Goal: Task Accomplishment & Management: Manage account settings

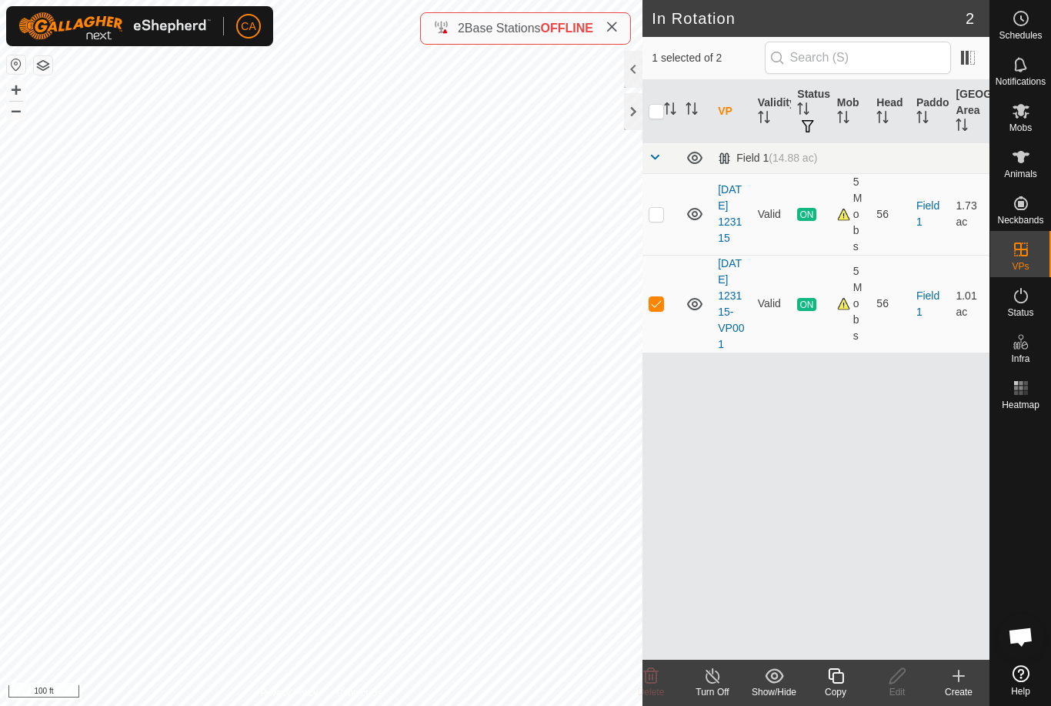
click at [613, 25] on icon at bounding box center [612, 27] width 12 height 12
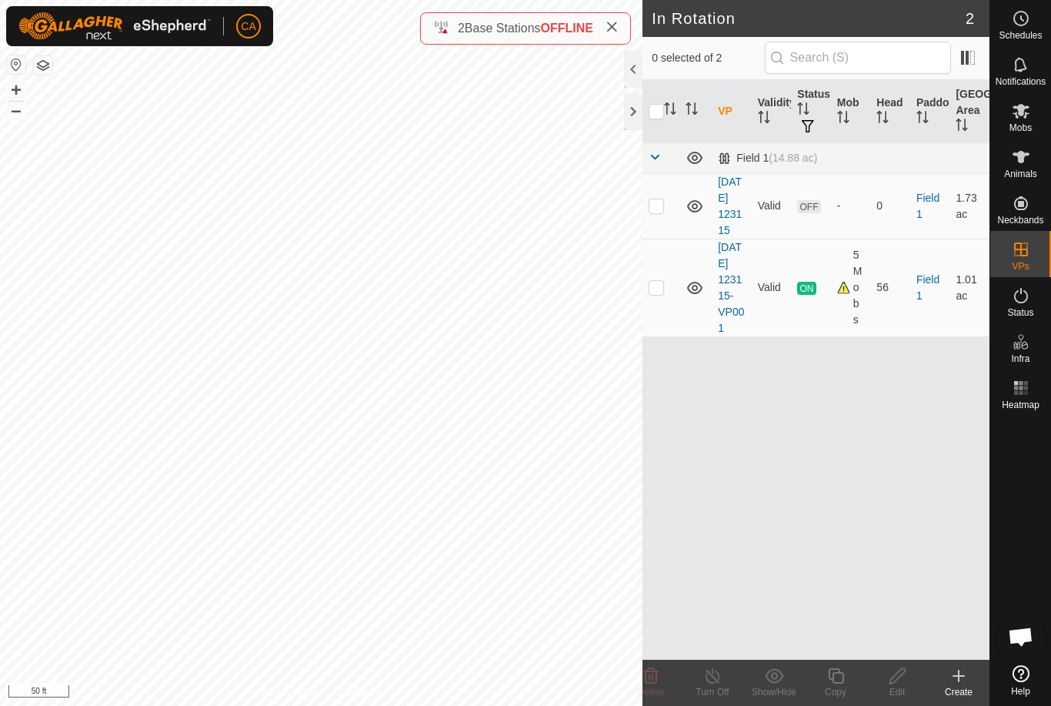
click at [663, 212] on p-checkbox at bounding box center [656, 205] width 15 height 12
click at [648, 674] on icon at bounding box center [651, 676] width 18 height 18
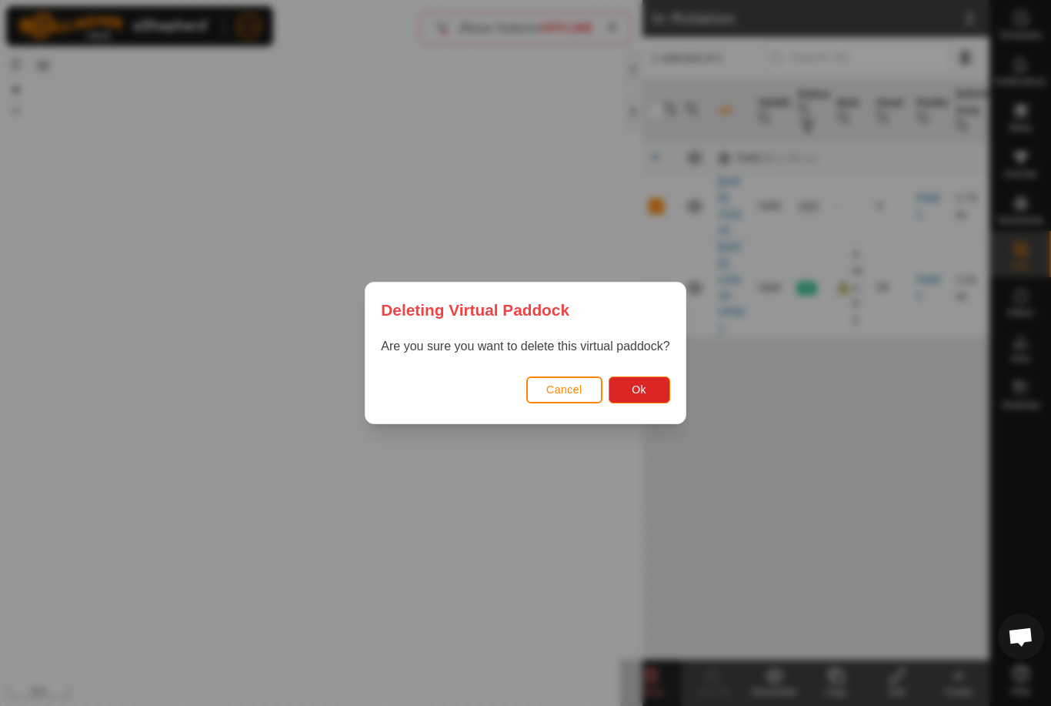
click at [652, 394] on button "Ok" at bounding box center [640, 389] width 62 height 27
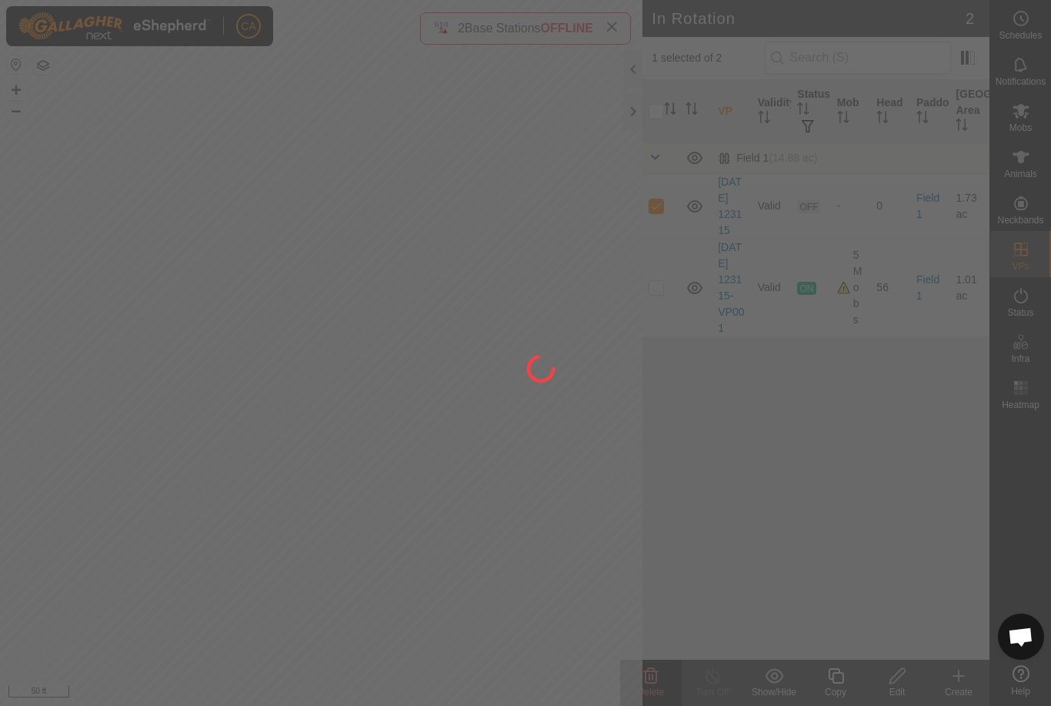
checkbox input "false"
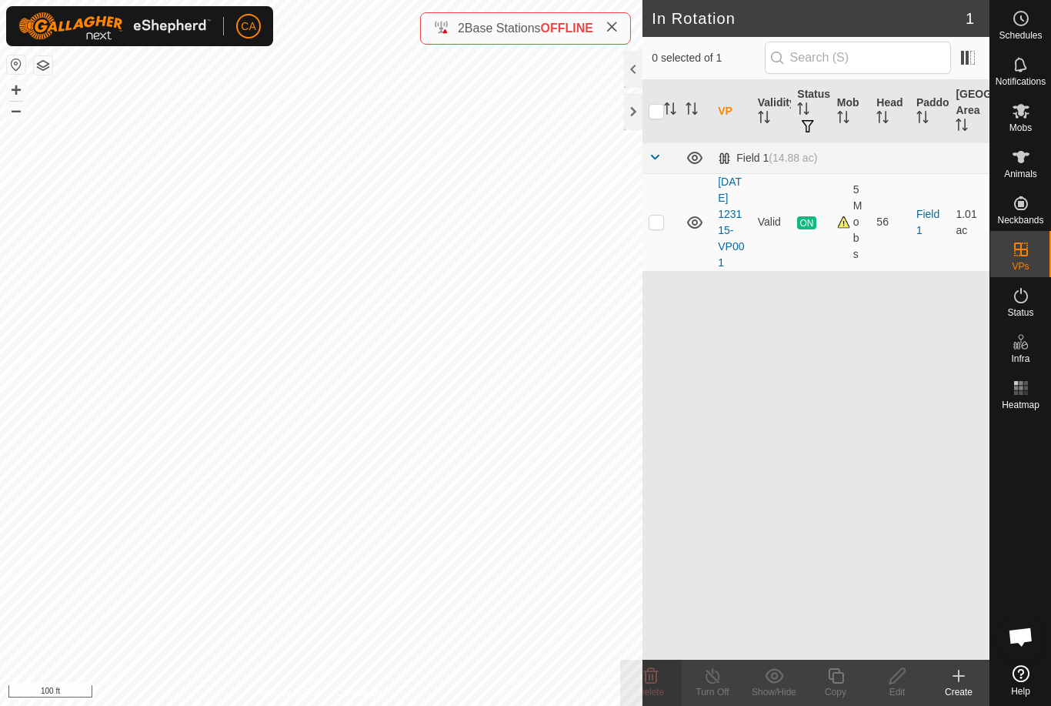
click at [660, 228] on p-checkbox at bounding box center [656, 222] width 15 height 12
checkbox input "true"
click at [841, 678] on icon at bounding box center [836, 676] width 19 height 18
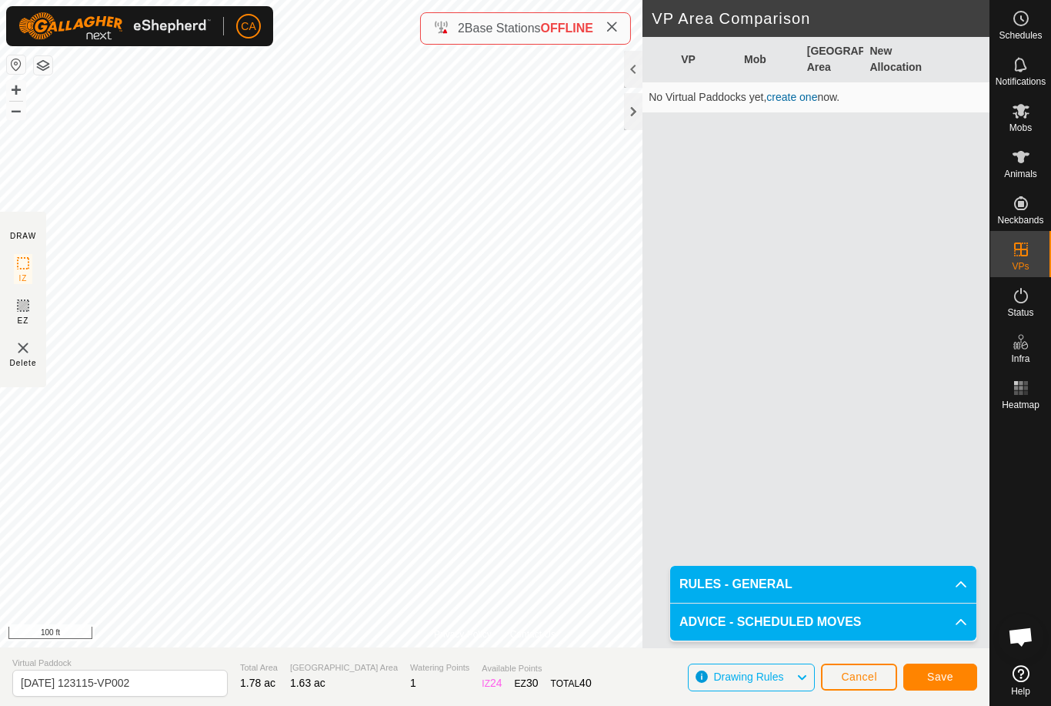
click at [948, 676] on span "Save" at bounding box center [941, 676] width 26 height 12
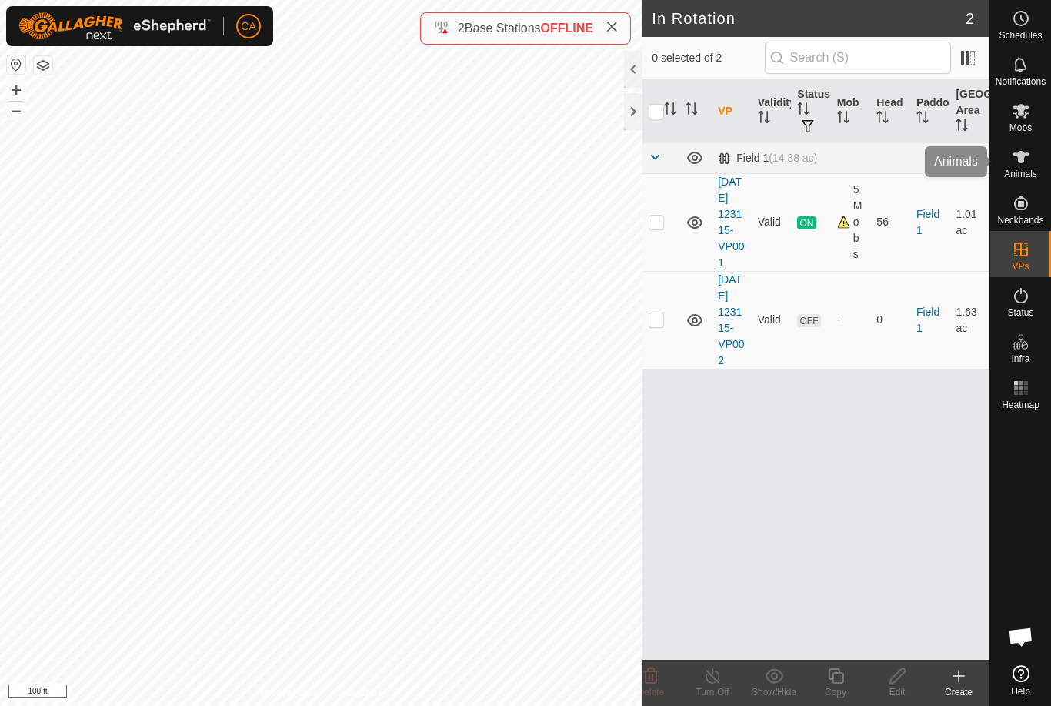
click at [1037, 165] on div "Animals" at bounding box center [1021, 162] width 61 height 46
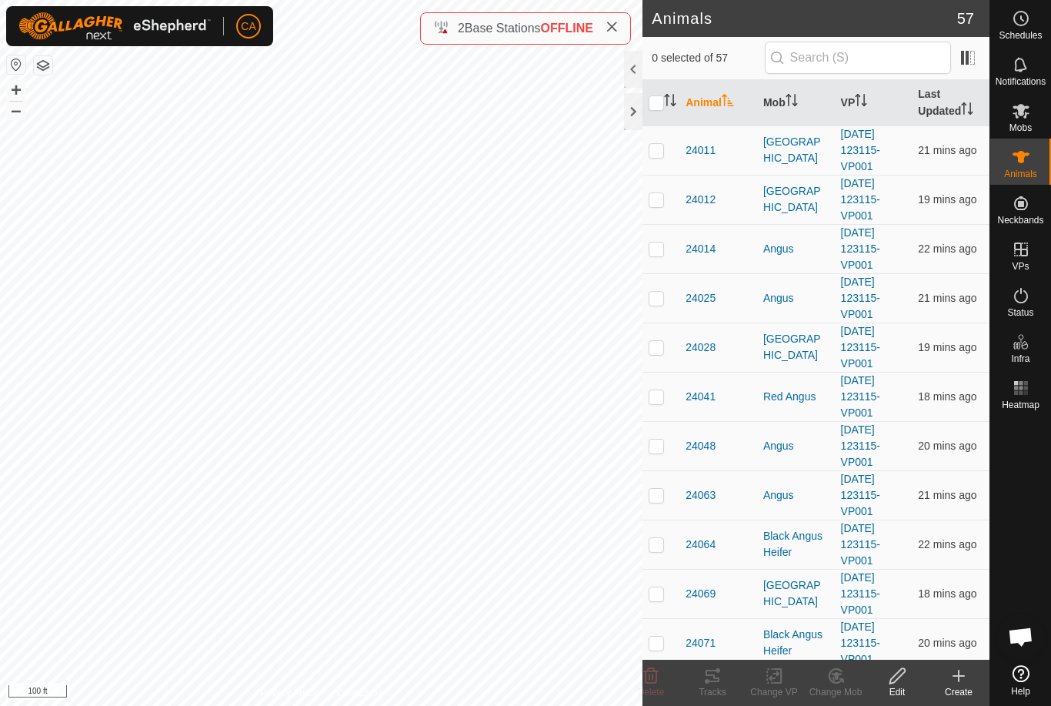
click at [657, 158] on td at bounding box center [661, 149] width 37 height 49
checkbox input "true"
click at [669, 202] on td at bounding box center [661, 199] width 37 height 49
checkbox input "true"
click at [657, 249] on p-checkbox at bounding box center [656, 248] width 15 height 12
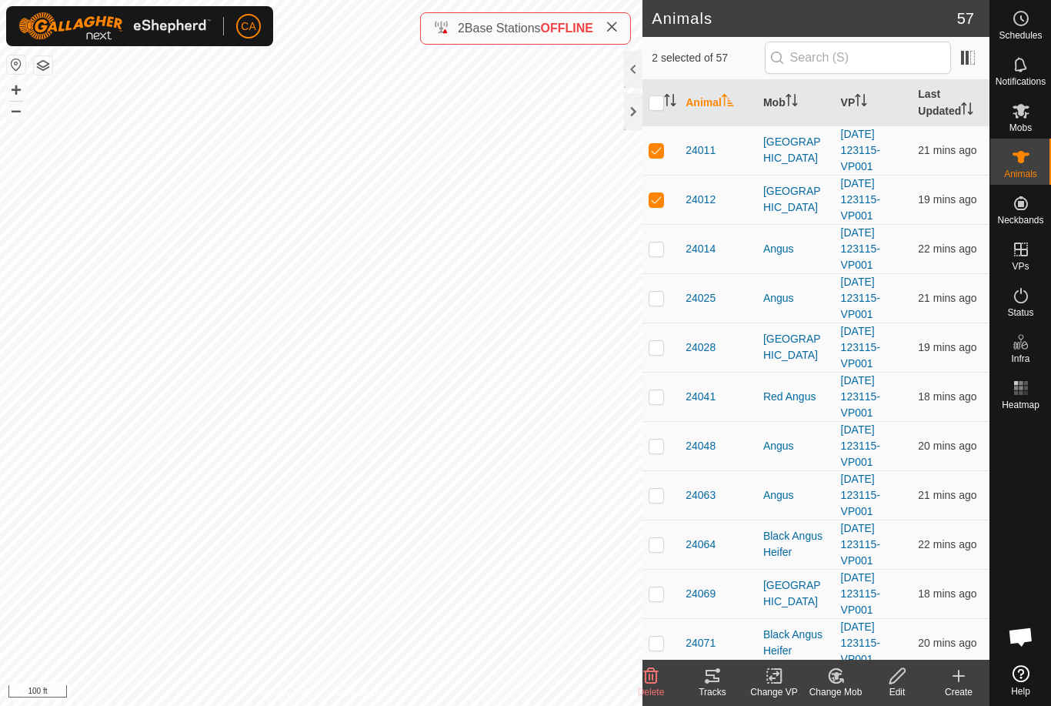
checkbox input "true"
click at [663, 299] on p-checkbox at bounding box center [656, 298] width 15 height 12
checkbox input "true"
click at [659, 354] on td at bounding box center [661, 347] width 37 height 49
checkbox input "true"
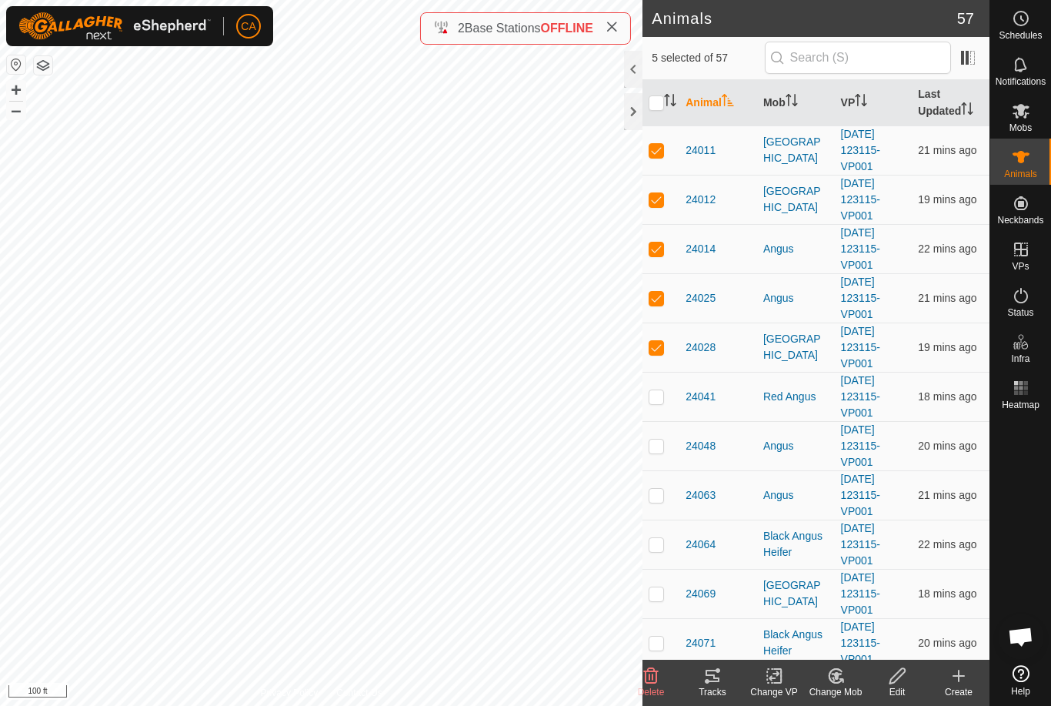
click at [662, 406] on td at bounding box center [661, 396] width 37 height 49
checkbox input "true"
click at [667, 445] on td at bounding box center [661, 445] width 37 height 49
checkbox input "true"
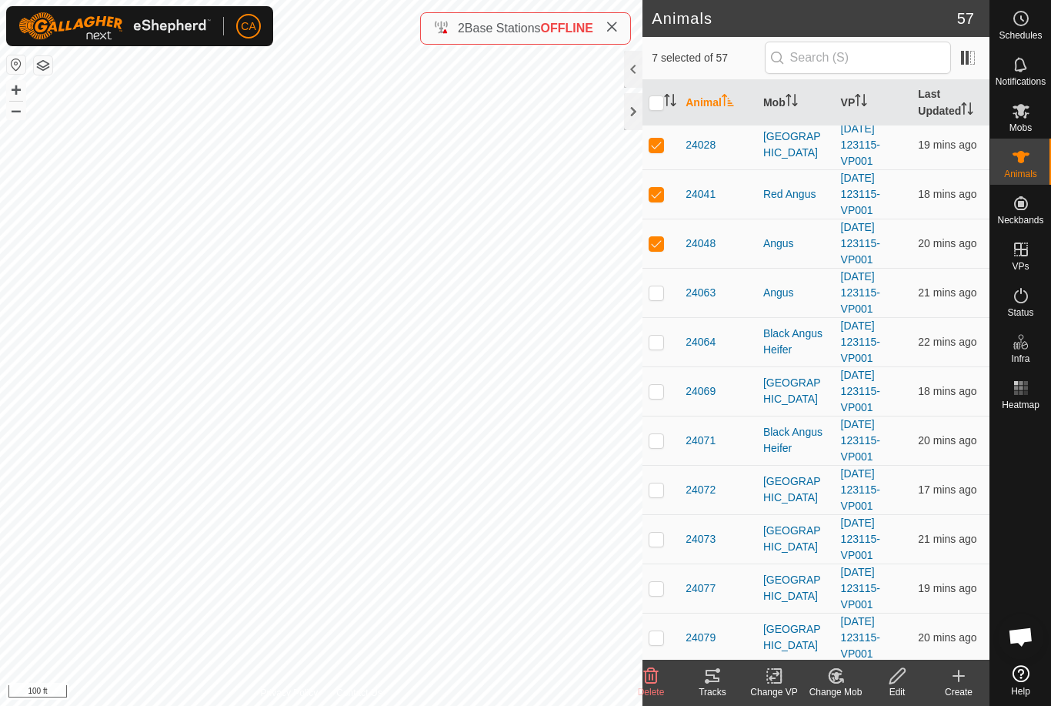
scroll to position [205, 0]
click at [661, 493] on p-checkbox at bounding box center [656, 487] width 15 height 12
checkbox input "true"
click at [668, 523] on td at bounding box center [661, 536] width 37 height 49
checkbox input "true"
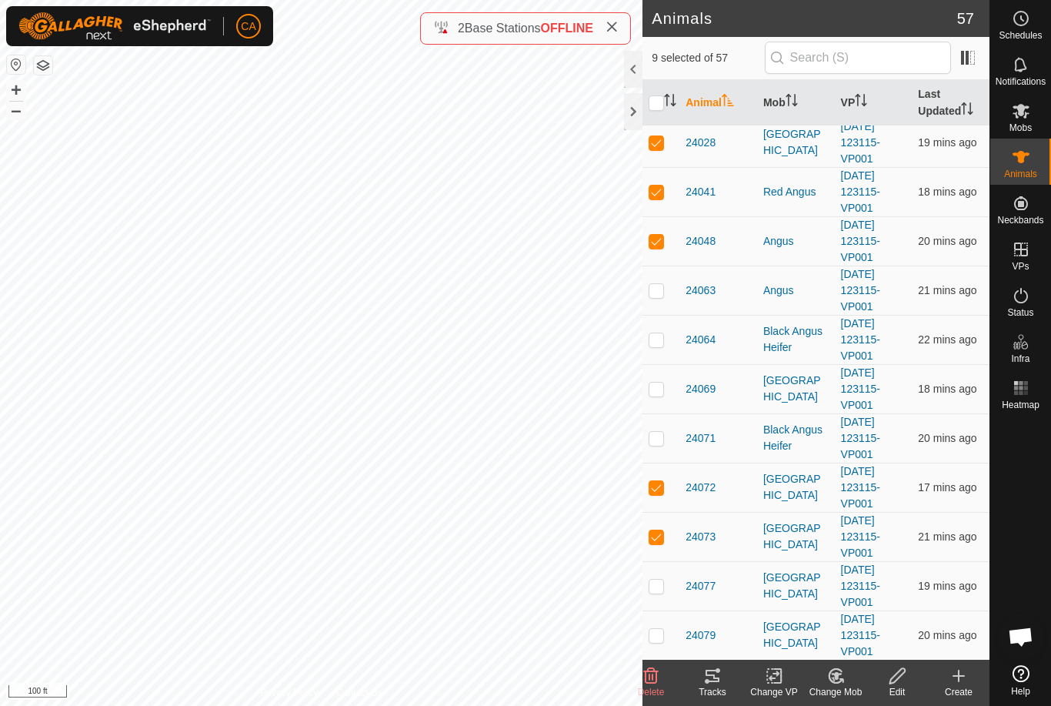
click at [650, 589] on p-checkbox at bounding box center [656, 586] width 15 height 12
checkbox input "true"
click at [660, 634] on p-checkbox at bounding box center [656, 635] width 15 height 12
click at [658, 636] on p-checkbox at bounding box center [656, 635] width 15 height 12
checkbox input "false"
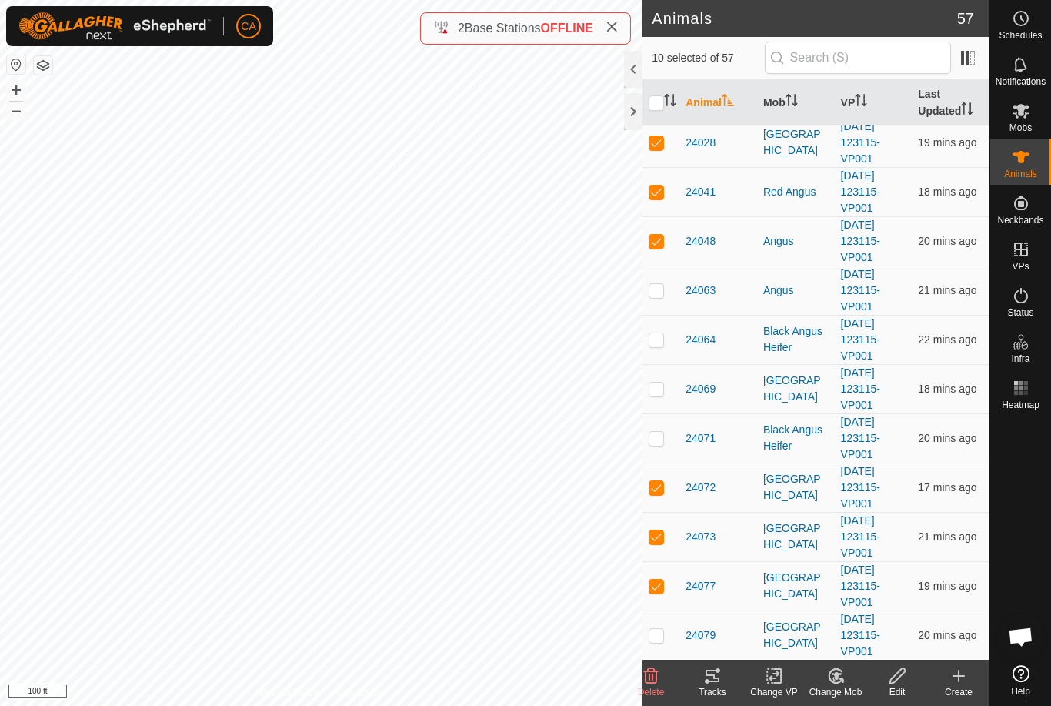
click at [714, 672] on icon at bounding box center [713, 676] width 18 height 18
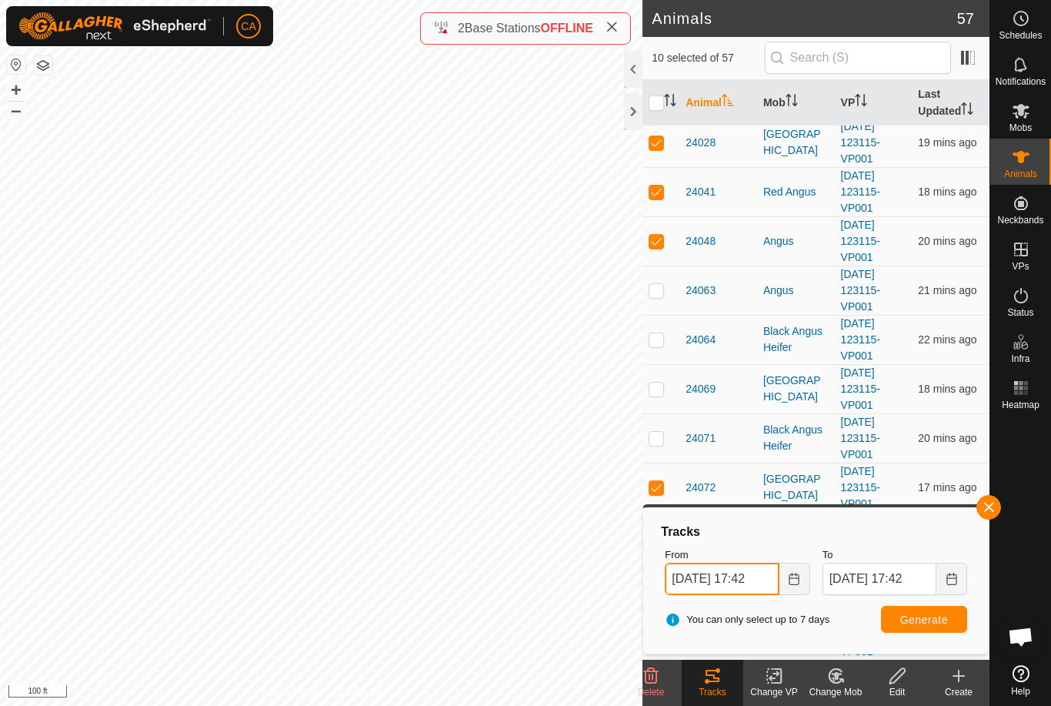
click at [722, 577] on input "08 Sep, 2025 17:42" at bounding box center [722, 579] width 114 height 32
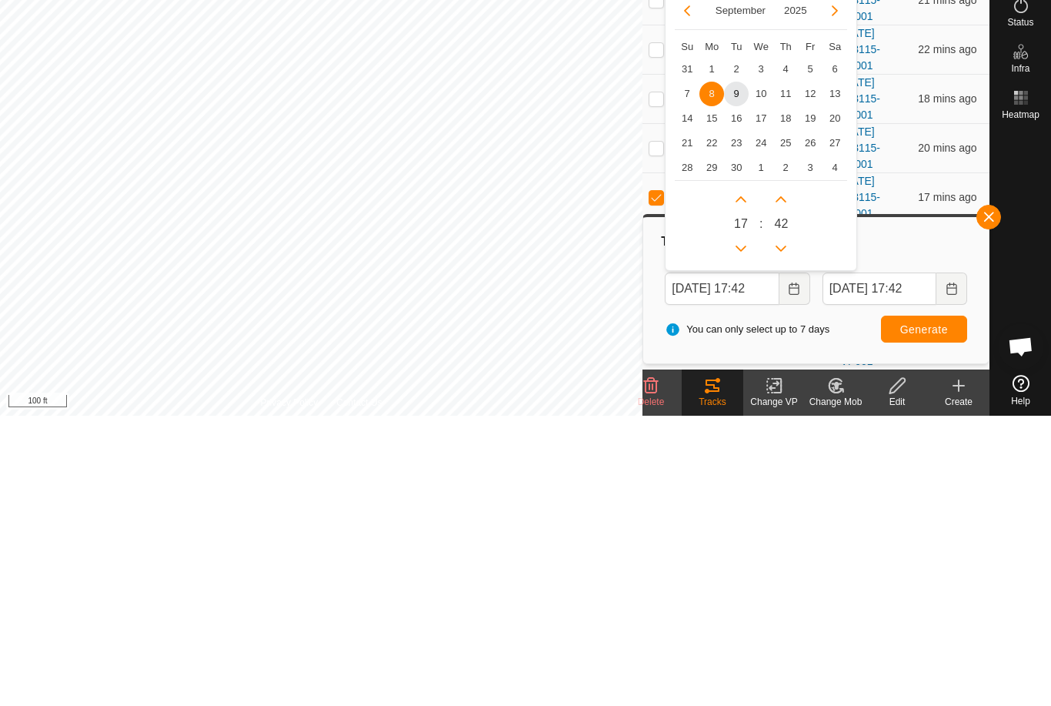
click at [737, 347] on span "2" at bounding box center [736, 359] width 25 height 25
type input "02 Sep, 2025 17:42"
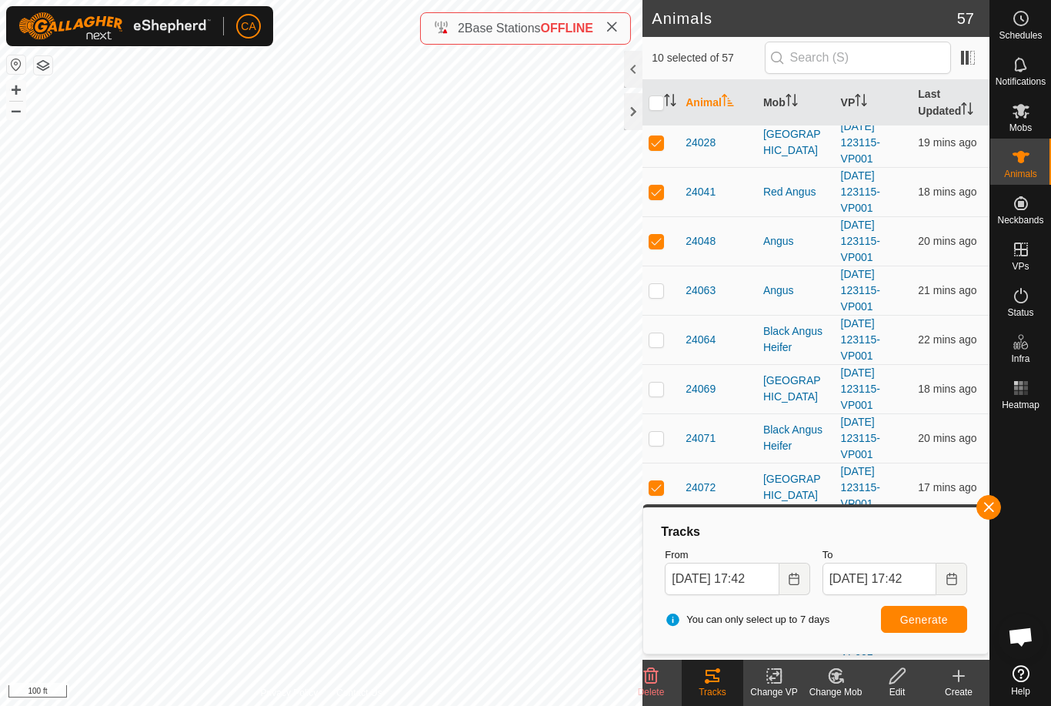
click at [927, 622] on span "Generate" at bounding box center [925, 619] width 48 height 12
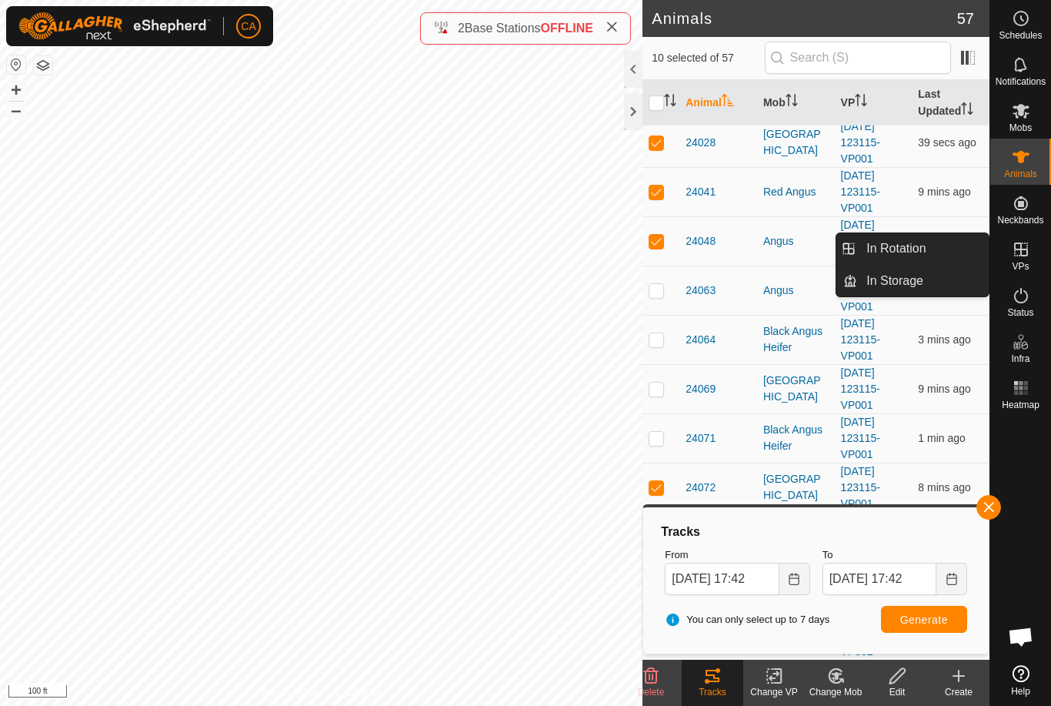
click at [931, 248] on link "In Rotation" at bounding box center [923, 248] width 132 height 31
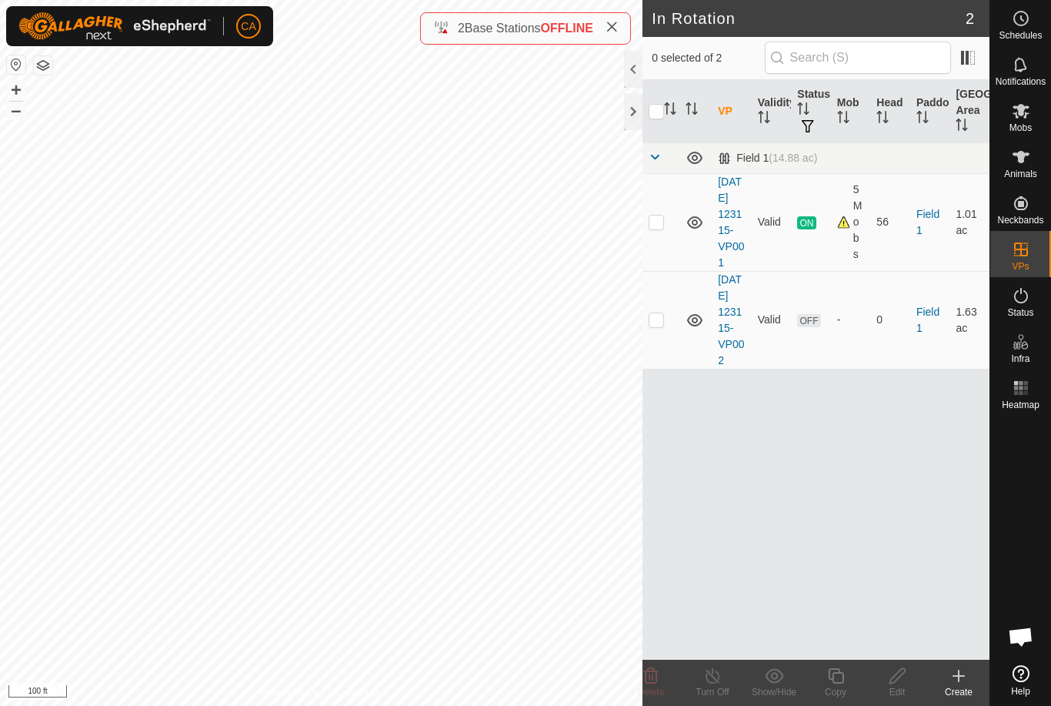
click at [668, 349] on td at bounding box center [661, 320] width 37 height 98
checkbox input "true"
click at [883, 697] on div "Edit" at bounding box center [898, 692] width 62 height 14
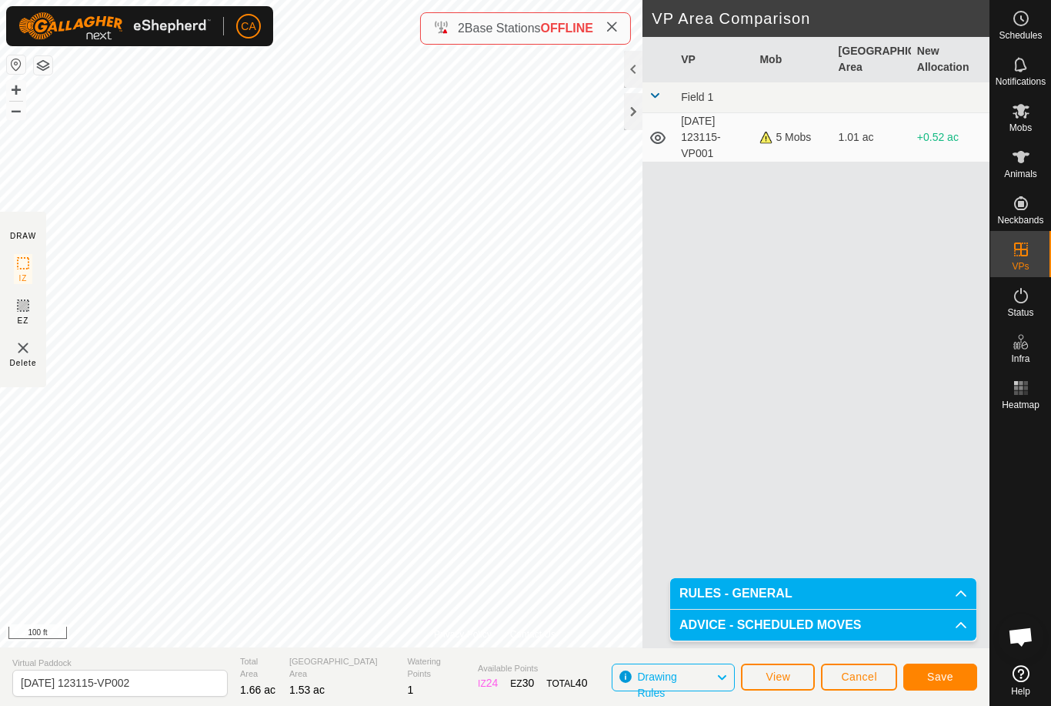
click at [931, 681] on span "Save" at bounding box center [941, 676] width 26 height 12
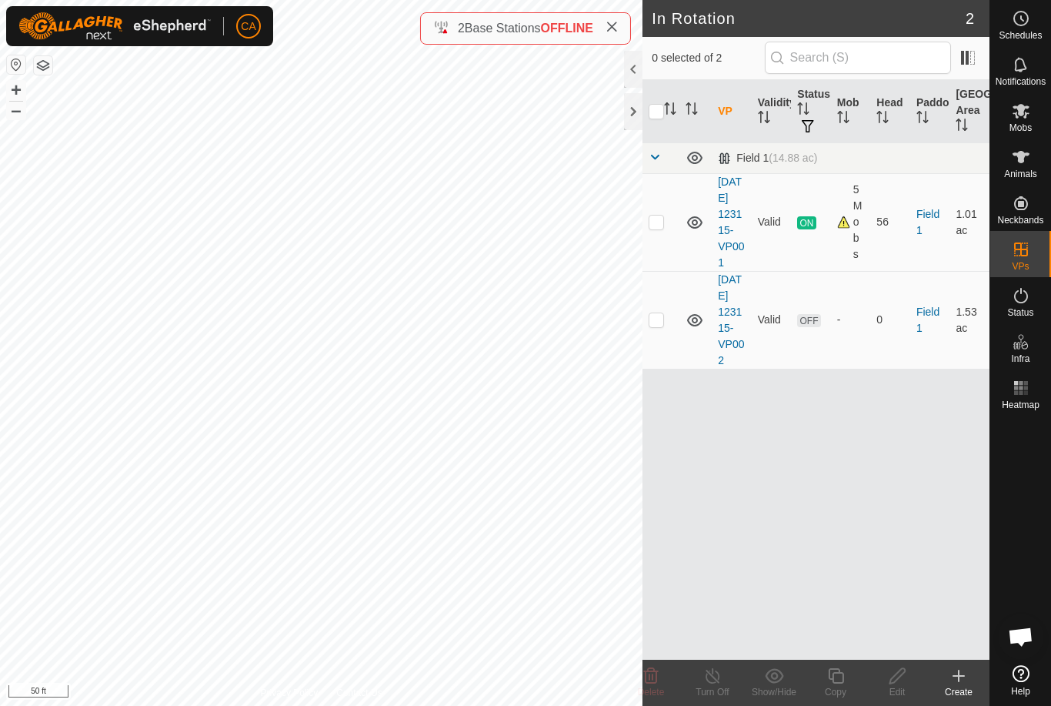
click at [964, 679] on icon at bounding box center [959, 676] width 18 height 18
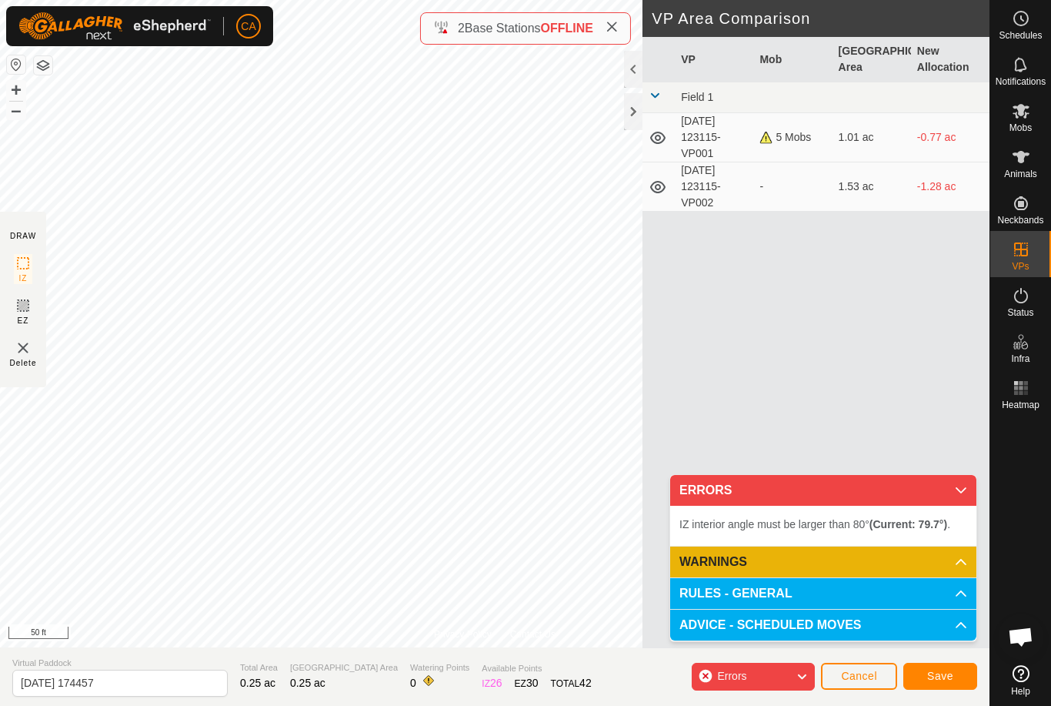
click at [876, 678] on span "Cancel" at bounding box center [859, 676] width 36 height 12
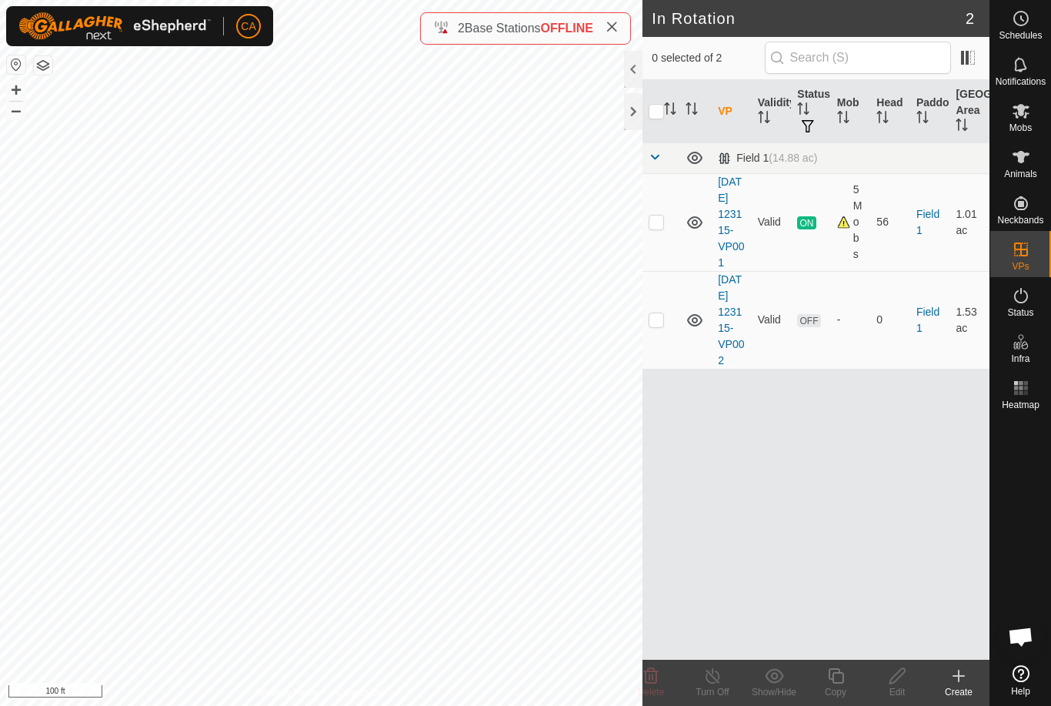
click at [660, 326] on p-checkbox at bounding box center [656, 319] width 15 height 12
checkbox input "true"
click at [894, 679] on icon at bounding box center [897, 676] width 19 height 18
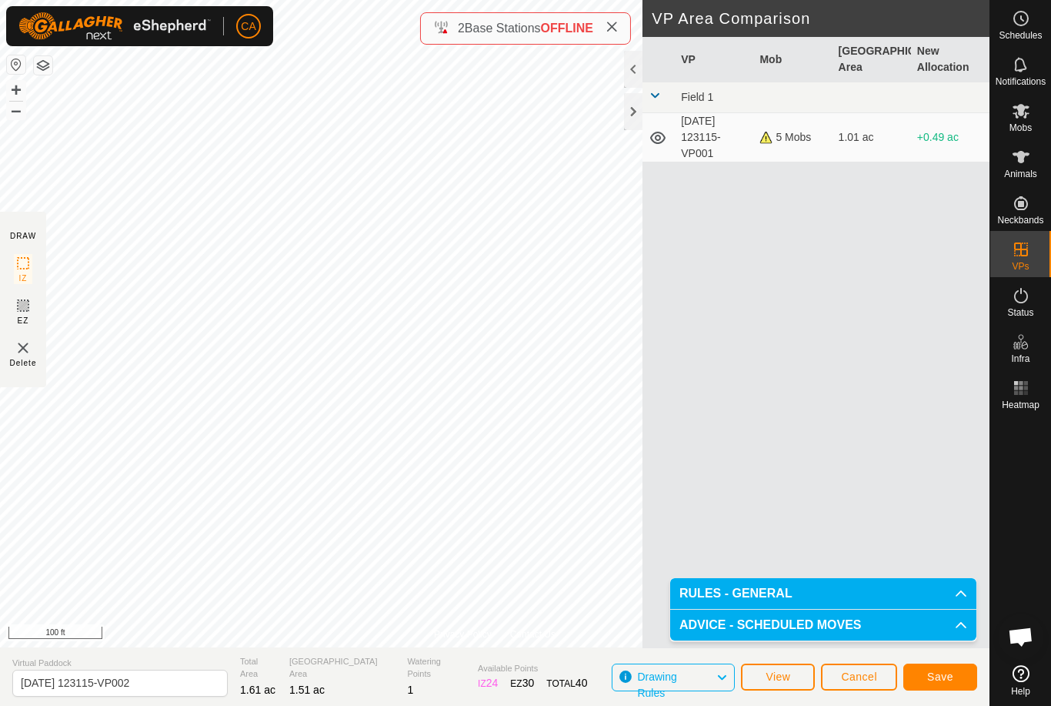
click at [938, 678] on span "Save" at bounding box center [941, 676] width 26 height 12
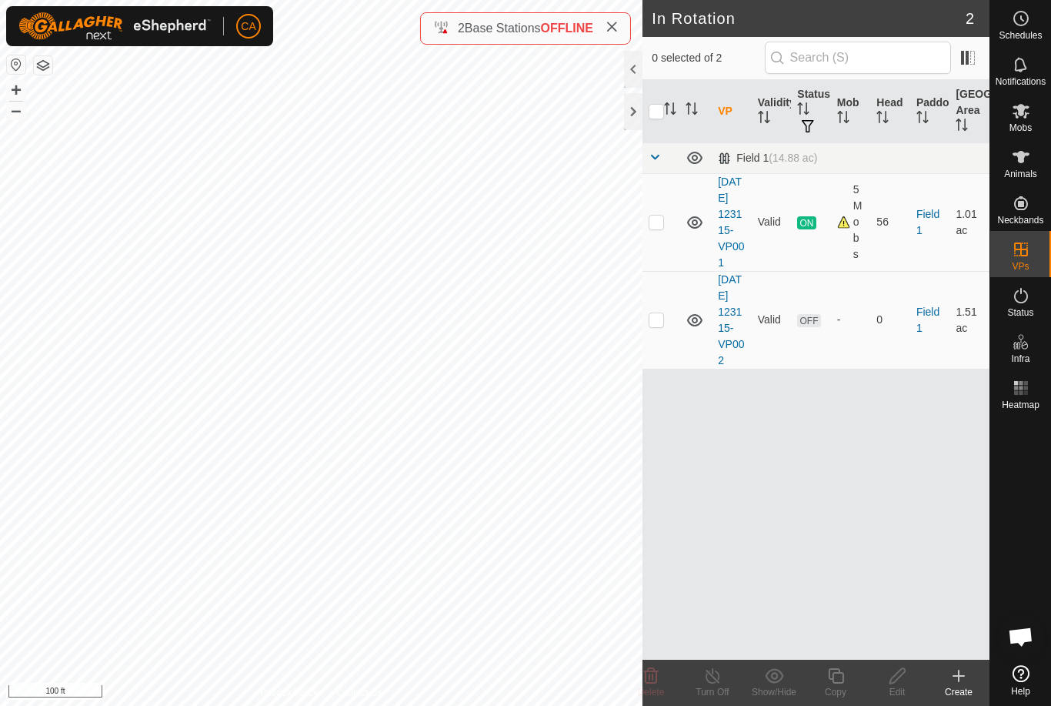
click at [969, 680] on create-svg-icon at bounding box center [959, 676] width 62 height 18
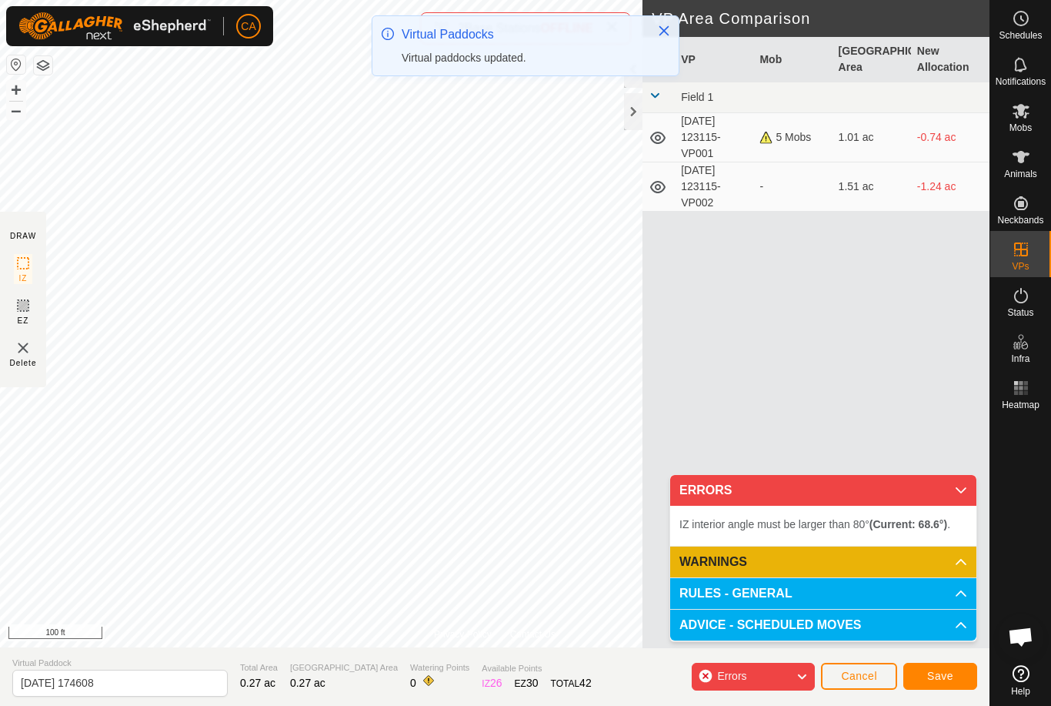
click at [954, 674] on button "Save" at bounding box center [941, 676] width 74 height 27
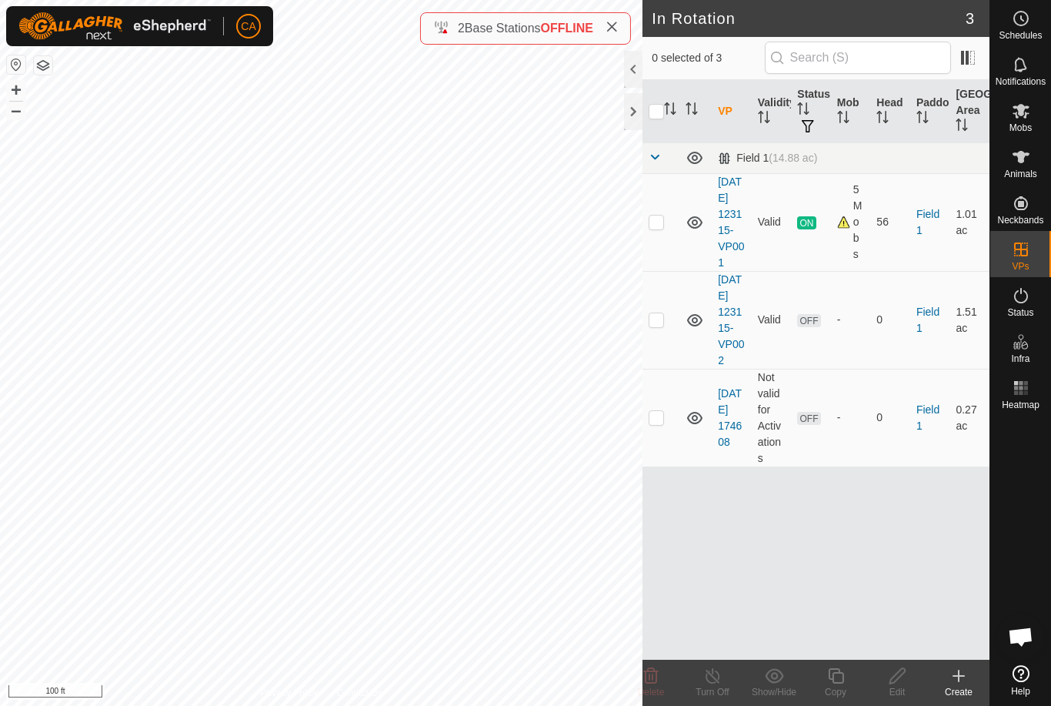
click at [657, 423] on p-checkbox at bounding box center [656, 417] width 15 height 12
click at [654, 677] on icon at bounding box center [651, 676] width 18 height 18
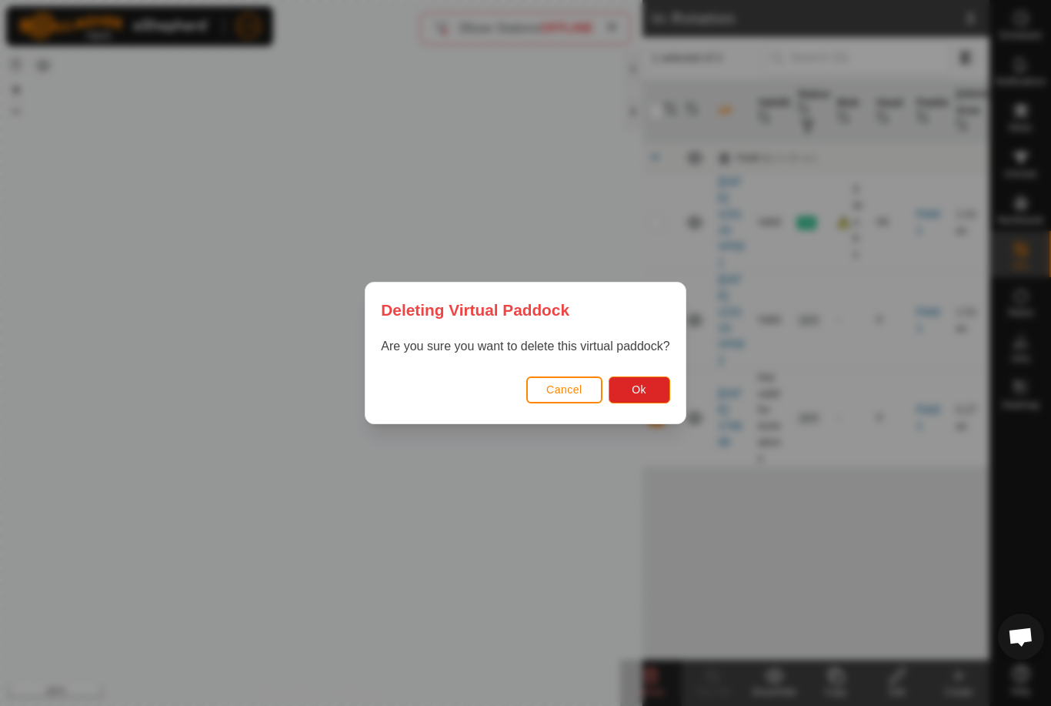
click at [638, 397] on button "Ok" at bounding box center [640, 389] width 62 height 27
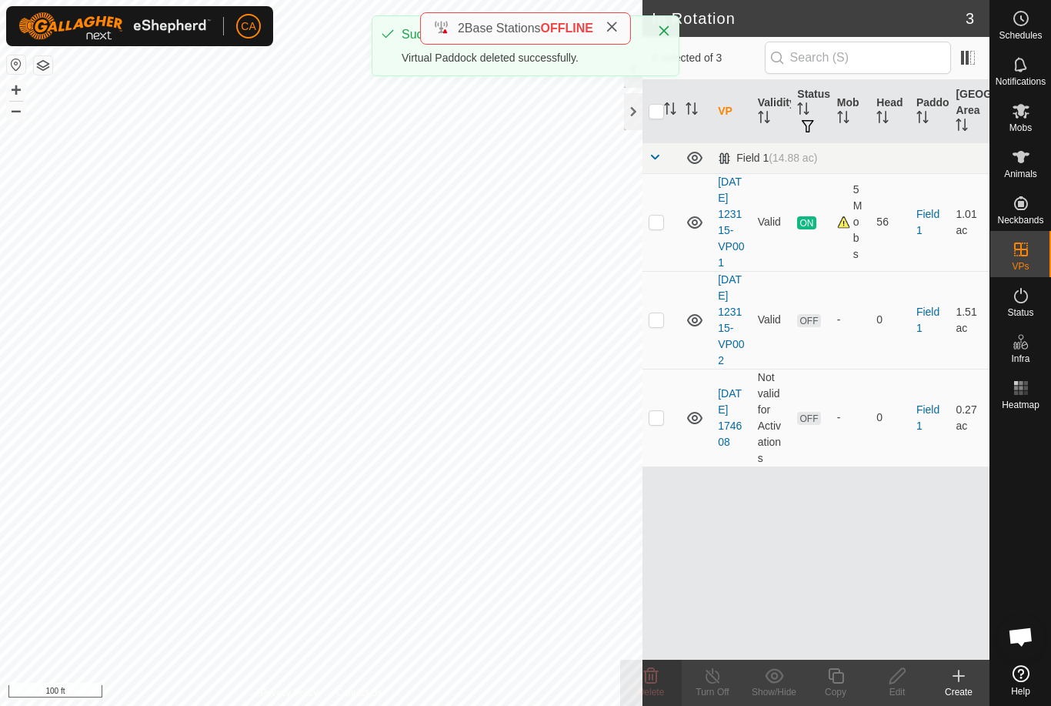
checkbox input "false"
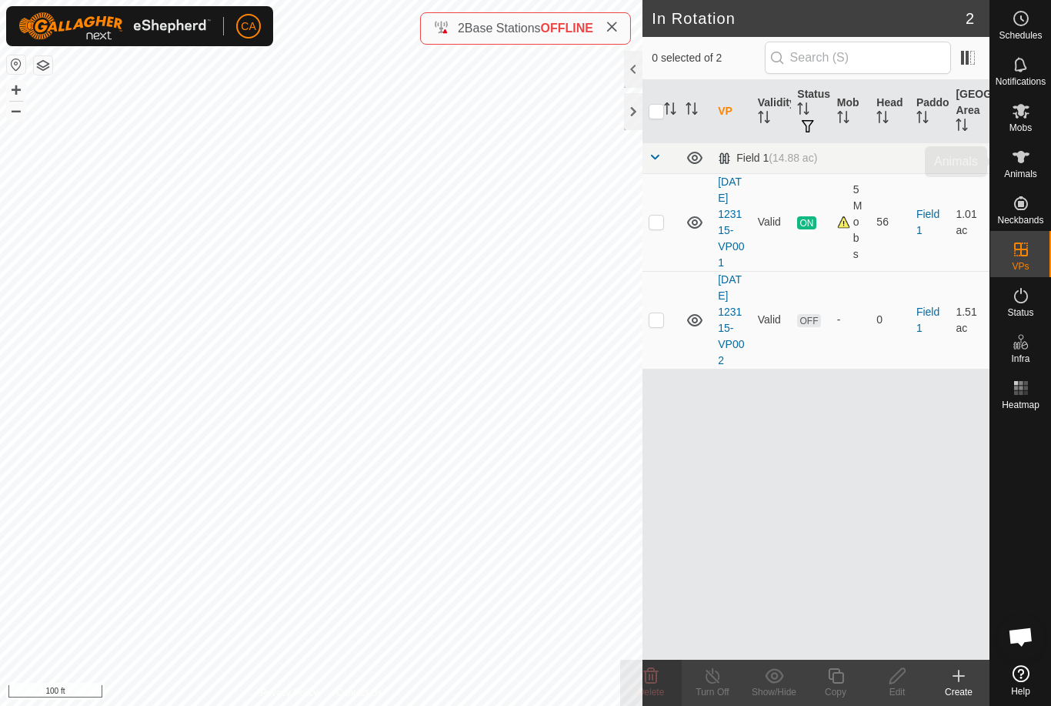
click at [1025, 164] on icon at bounding box center [1021, 157] width 18 height 18
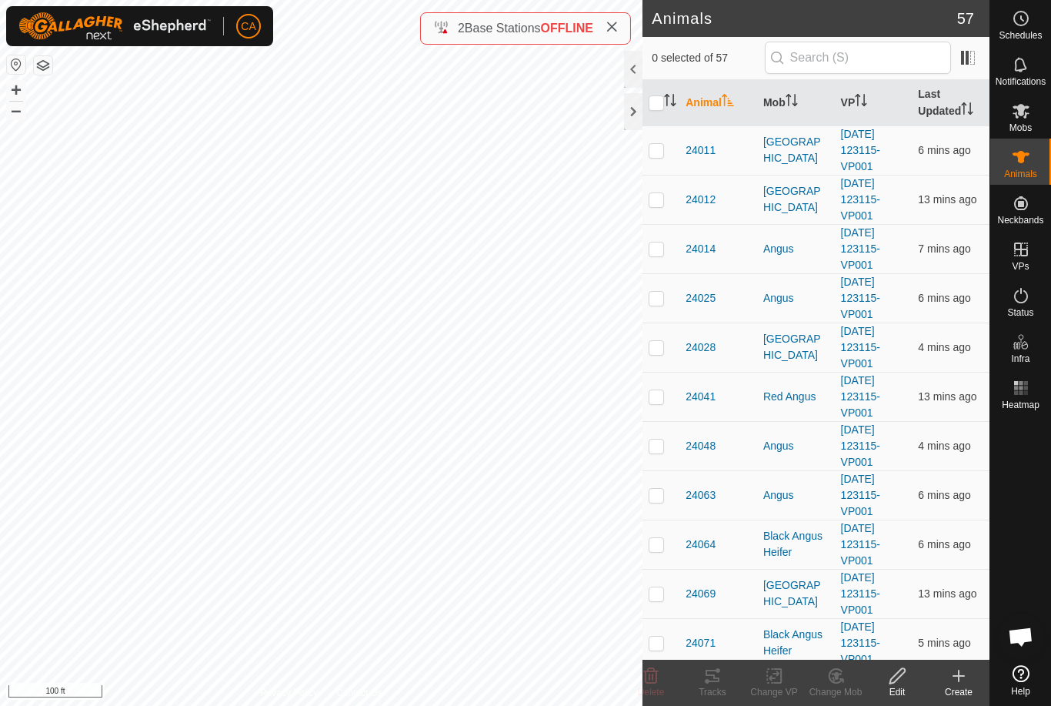
click at [667, 146] on td at bounding box center [661, 149] width 37 height 49
checkbox input "true"
click at [657, 196] on p-checkbox at bounding box center [656, 199] width 15 height 12
checkbox input "true"
click at [661, 249] on p-checkbox at bounding box center [656, 248] width 15 height 12
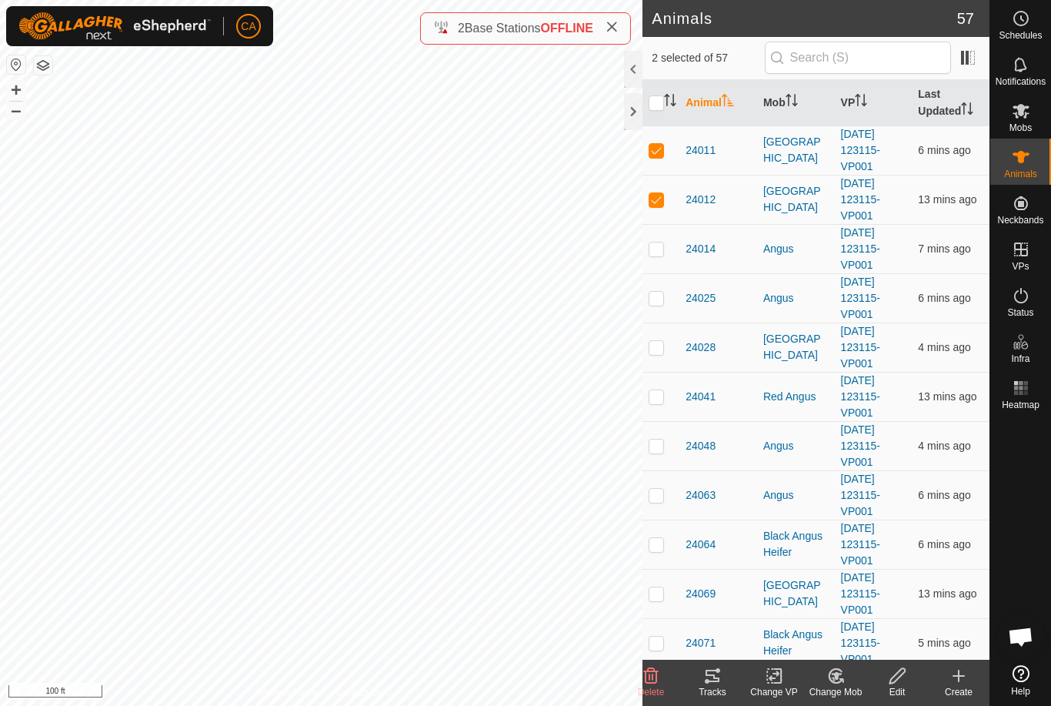
checkbox input "true"
click at [667, 285] on td at bounding box center [661, 297] width 37 height 49
checkbox input "true"
click at [667, 333] on td at bounding box center [661, 347] width 37 height 49
checkbox input "true"
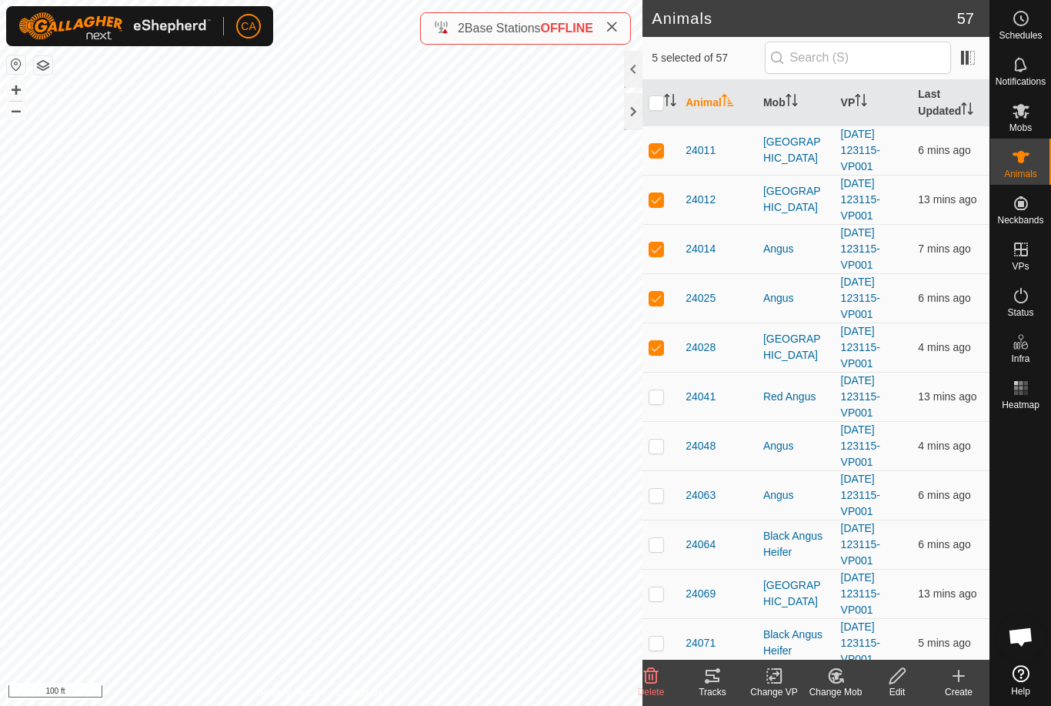
click at [662, 449] on p-checkbox at bounding box center [656, 446] width 15 height 12
checkbox input "true"
click at [654, 491] on p-checkbox at bounding box center [656, 495] width 15 height 12
checkbox input "true"
click at [659, 545] on p-checkbox at bounding box center [656, 544] width 15 height 12
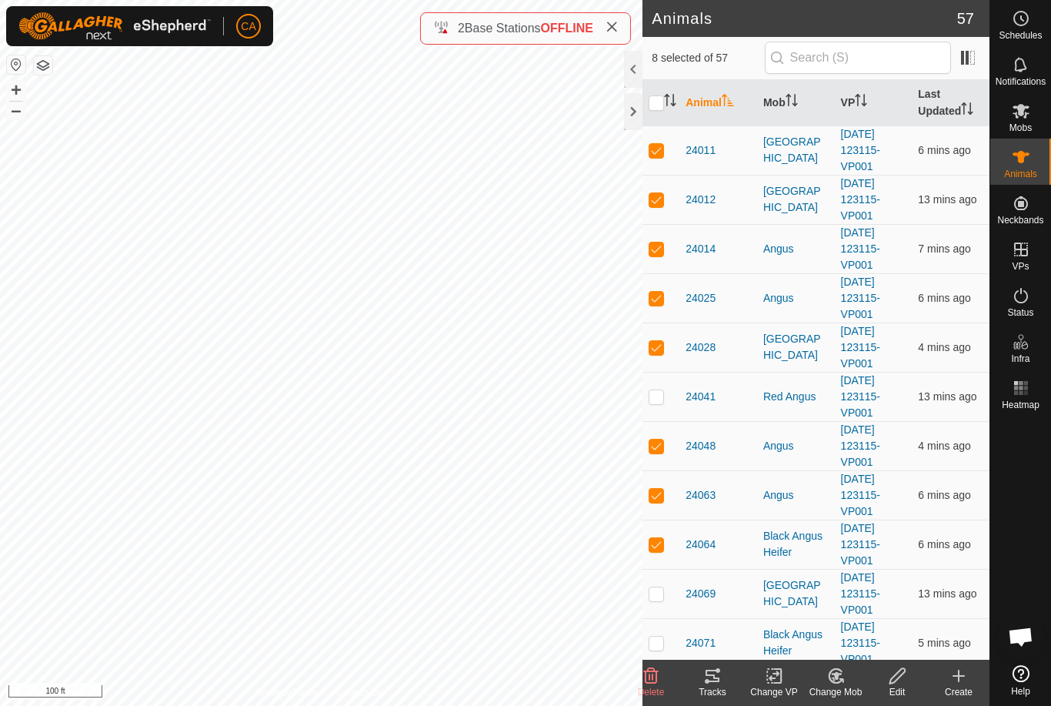
click at [666, 543] on td at bounding box center [661, 544] width 37 height 49
checkbox input "false"
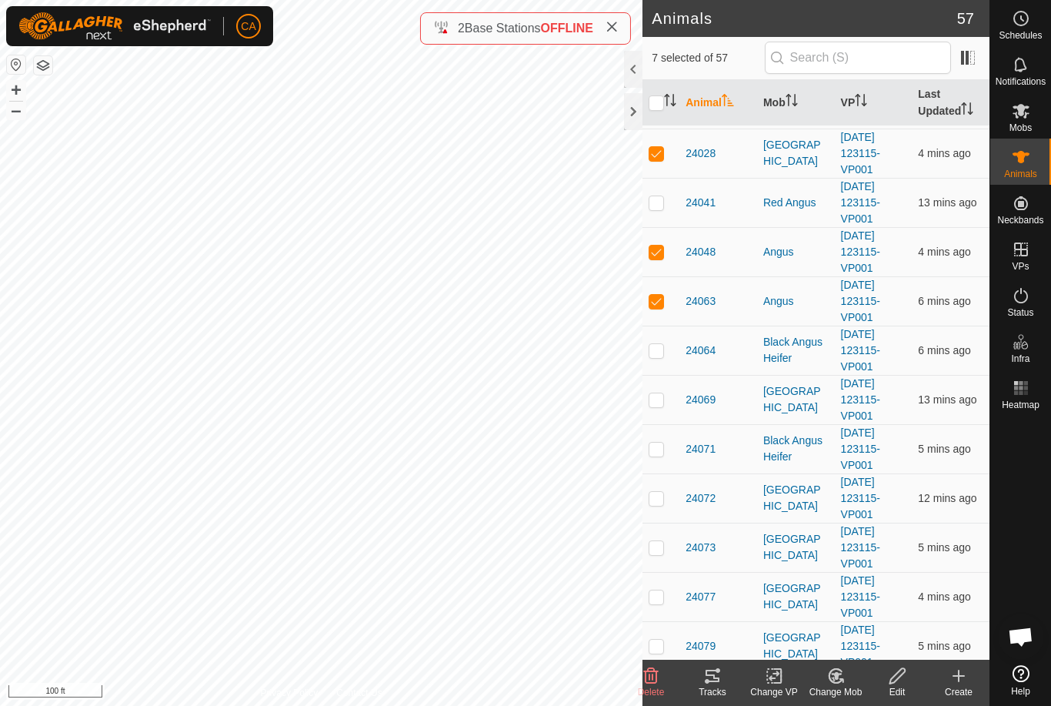
scroll to position [229, 0]
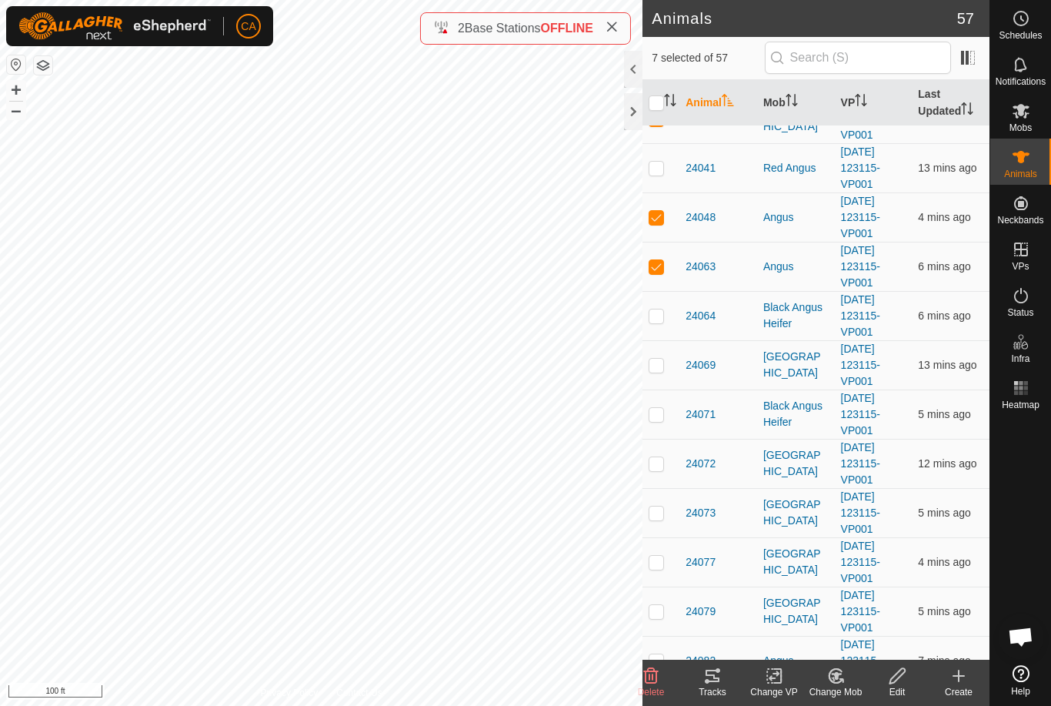
click at [660, 373] on td at bounding box center [661, 364] width 37 height 49
checkbox input "true"
click at [669, 459] on td at bounding box center [661, 463] width 37 height 49
checkbox input "true"
click at [727, 673] on tracks-svg-icon at bounding box center [713, 676] width 62 height 18
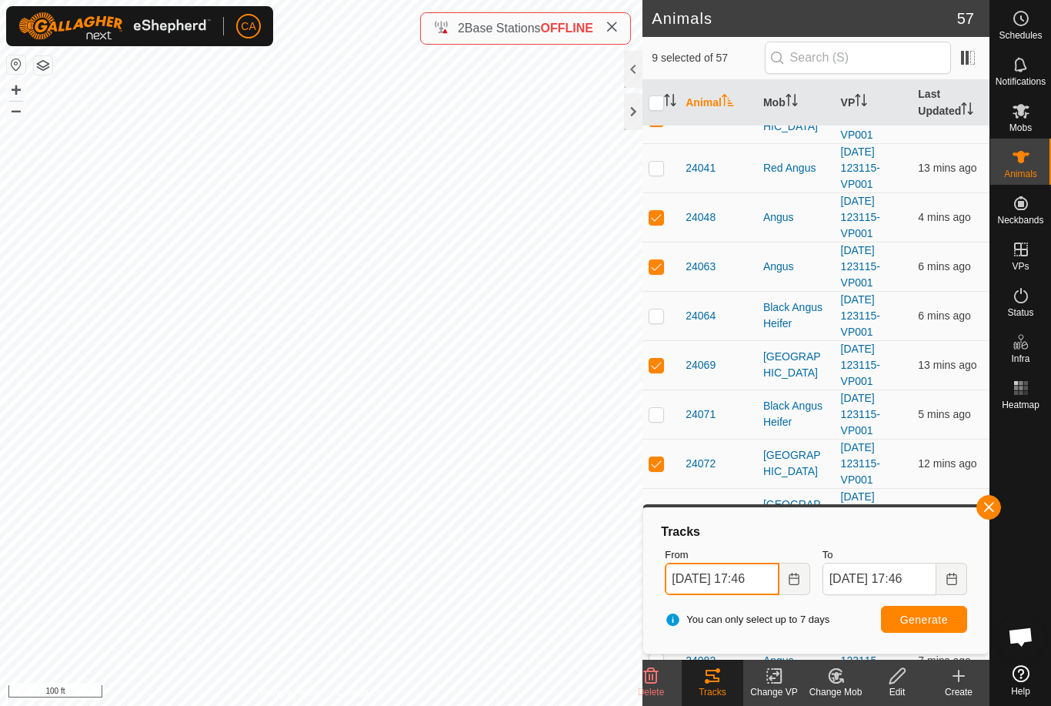
click at [715, 579] on input "08 Sep, 2025 17:46" at bounding box center [722, 579] width 114 height 32
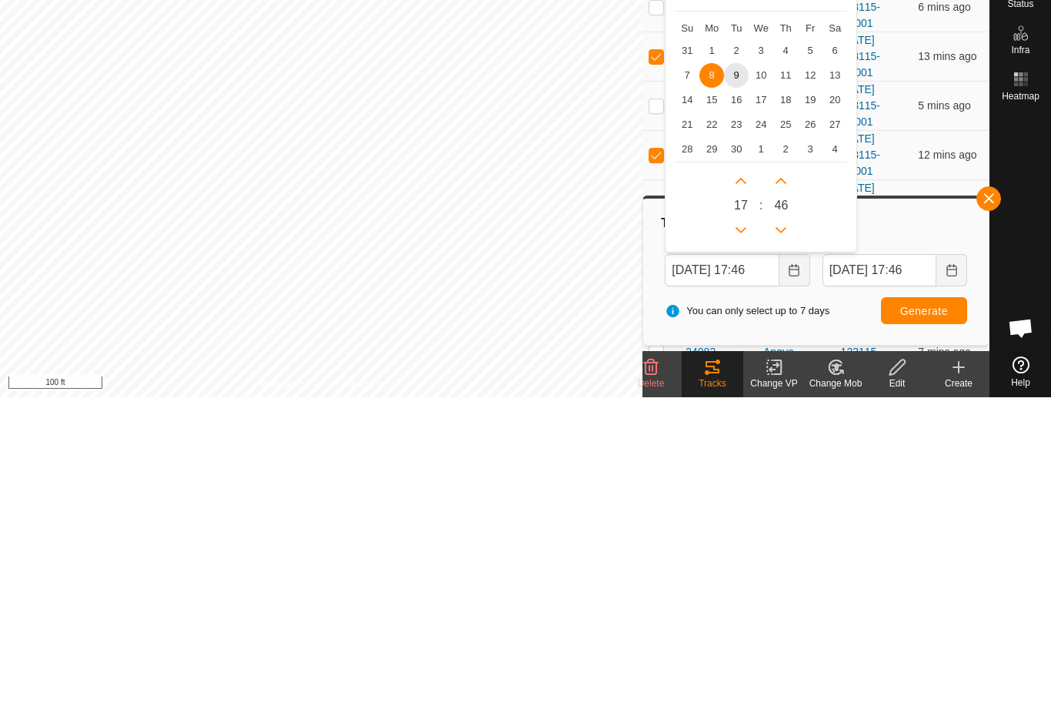
click at [736, 347] on span "2" at bounding box center [736, 359] width 25 height 25
type input "02 Sep, 2025 17:46"
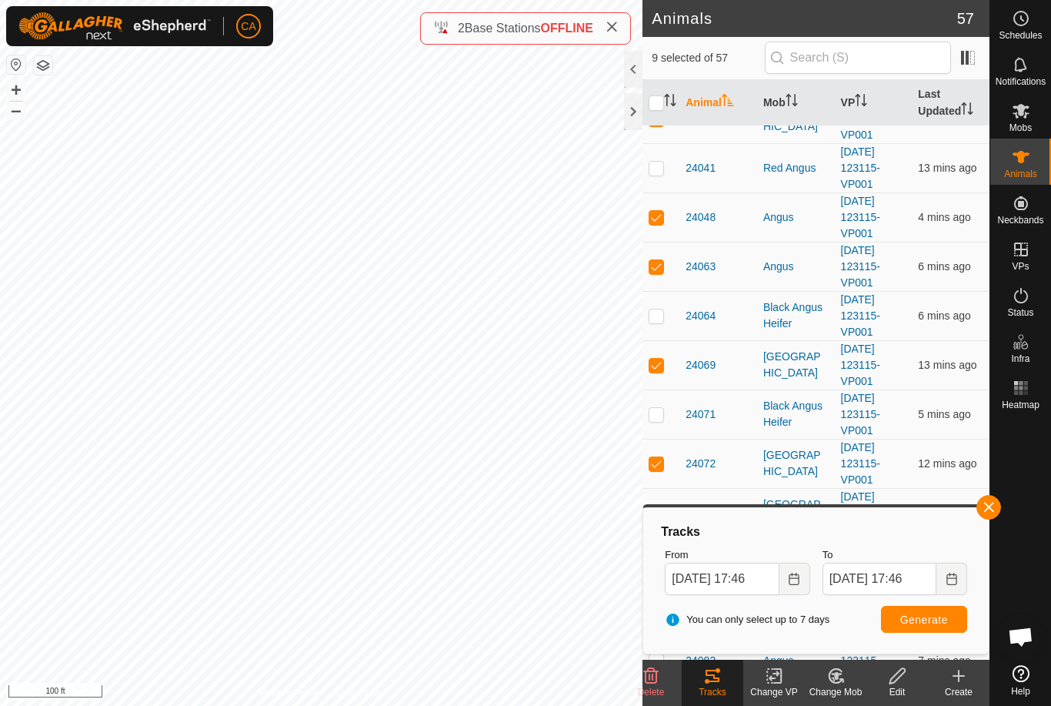
click at [934, 611] on button "Generate" at bounding box center [924, 619] width 86 height 27
click at [1029, 111] on icon at bounding box center [1021, 111] width 18 height 18
